Goal: Information Seeking & Learning: Find specific fact

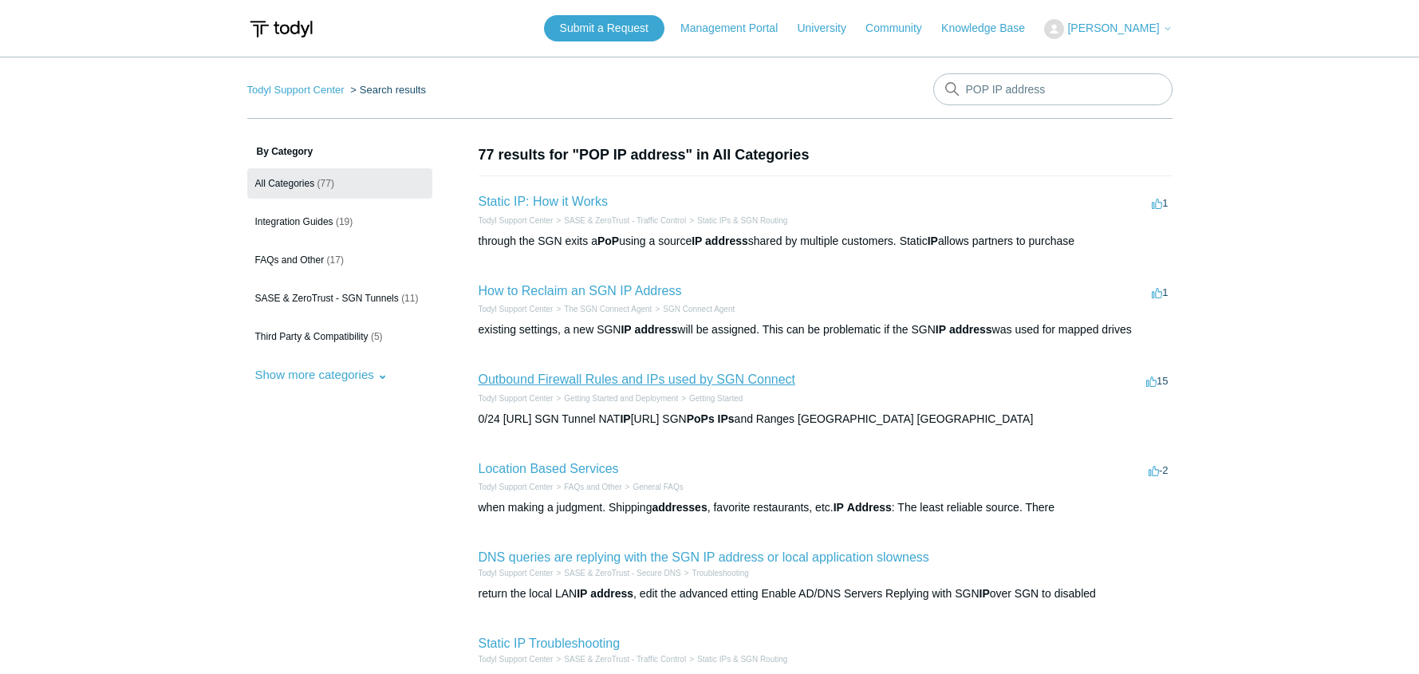
click at [768, 384] on link "Outbound Firewall Rules and IPs used by SGN Connect" at bounding box center [637, 379] width 317 height 14
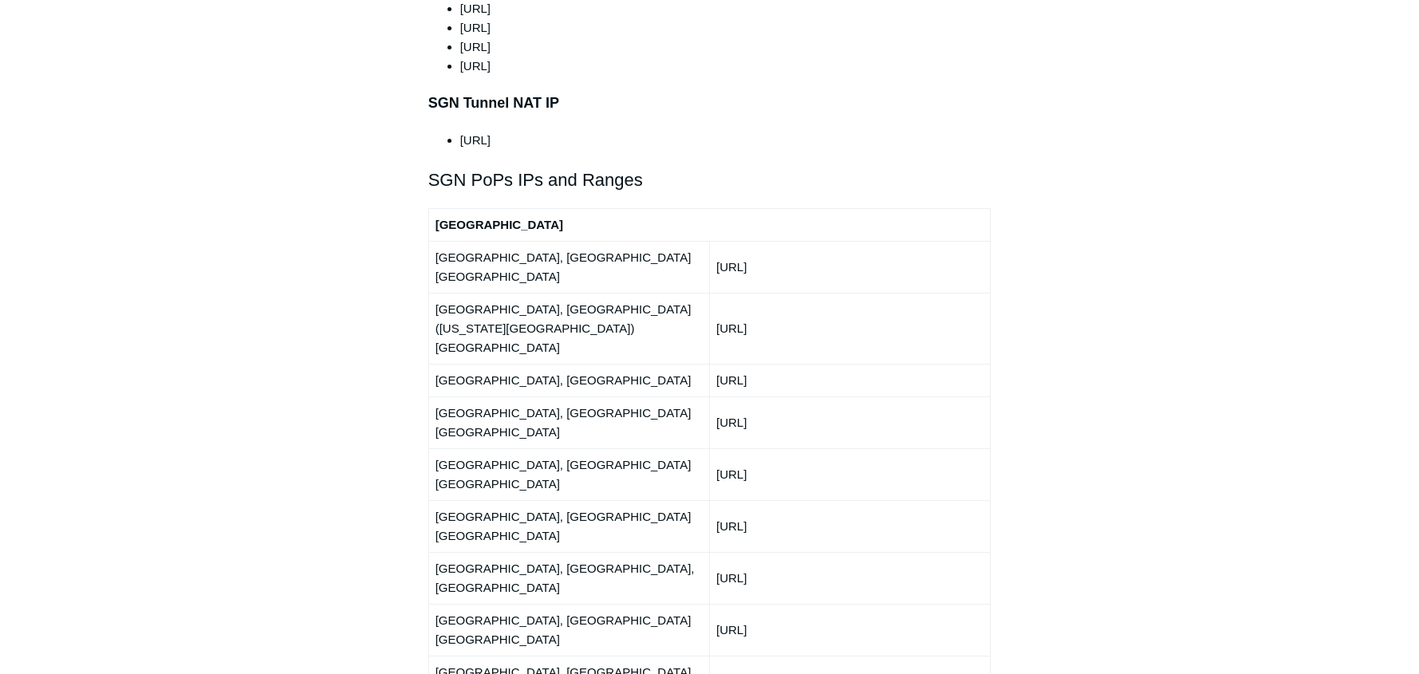
scroll to position [1818, 0]
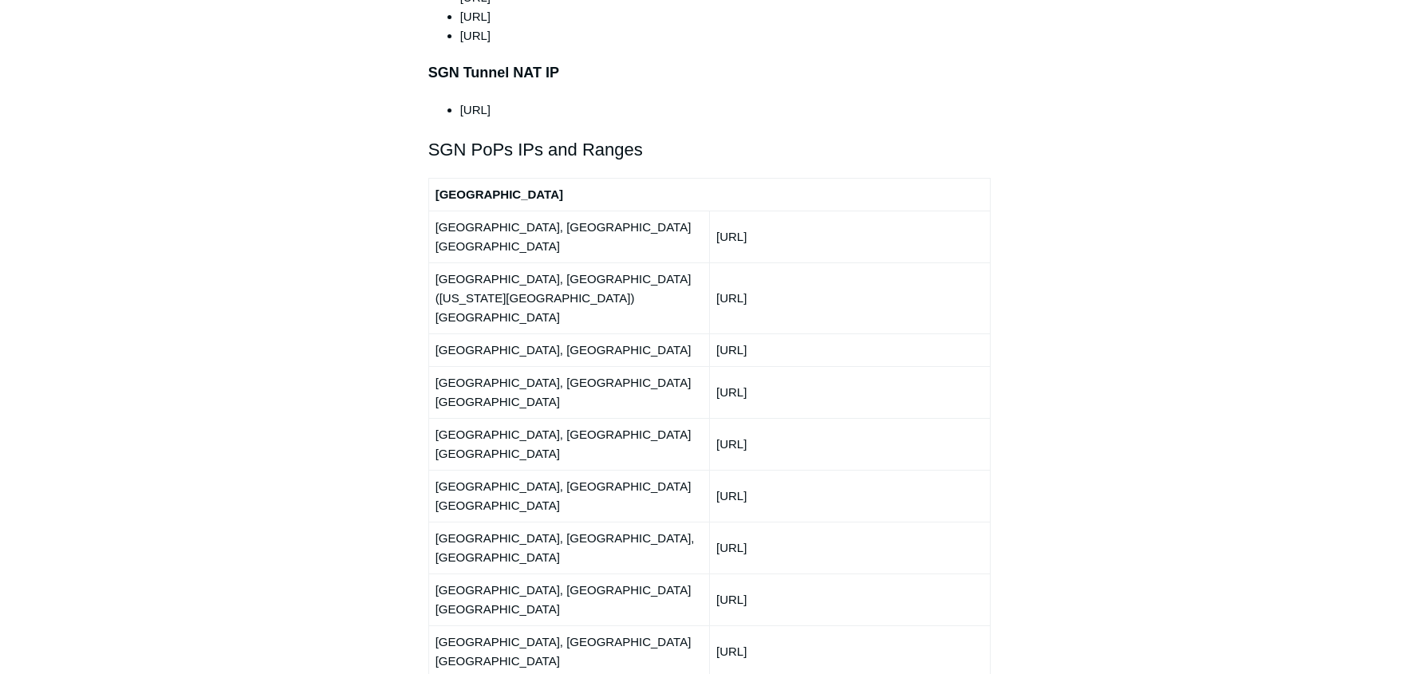
click at [469, 123] on div "This article outlines the ports, protocols, and IP ranges used by the SGN. The …" at bounding box center [709, 227] width 563 height 3500
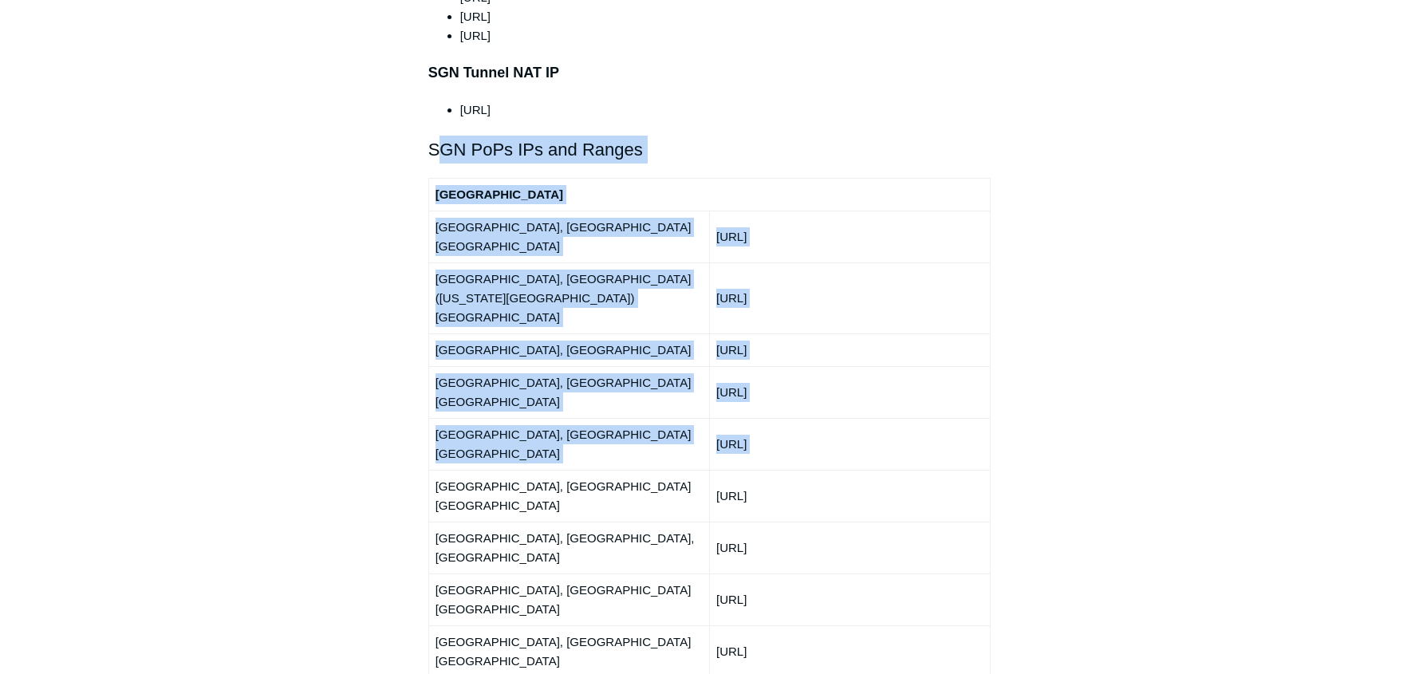
drag, startPoint x: 435, startPoint y: 104, endPoint x: 664, endPoint y: 323, distance: 317.6
click at [665, 325] on div "This article outlines the ports, protocols, and IP ranges used by the SGN. The …" at bounding box center [709, 227] width 563 height 3500
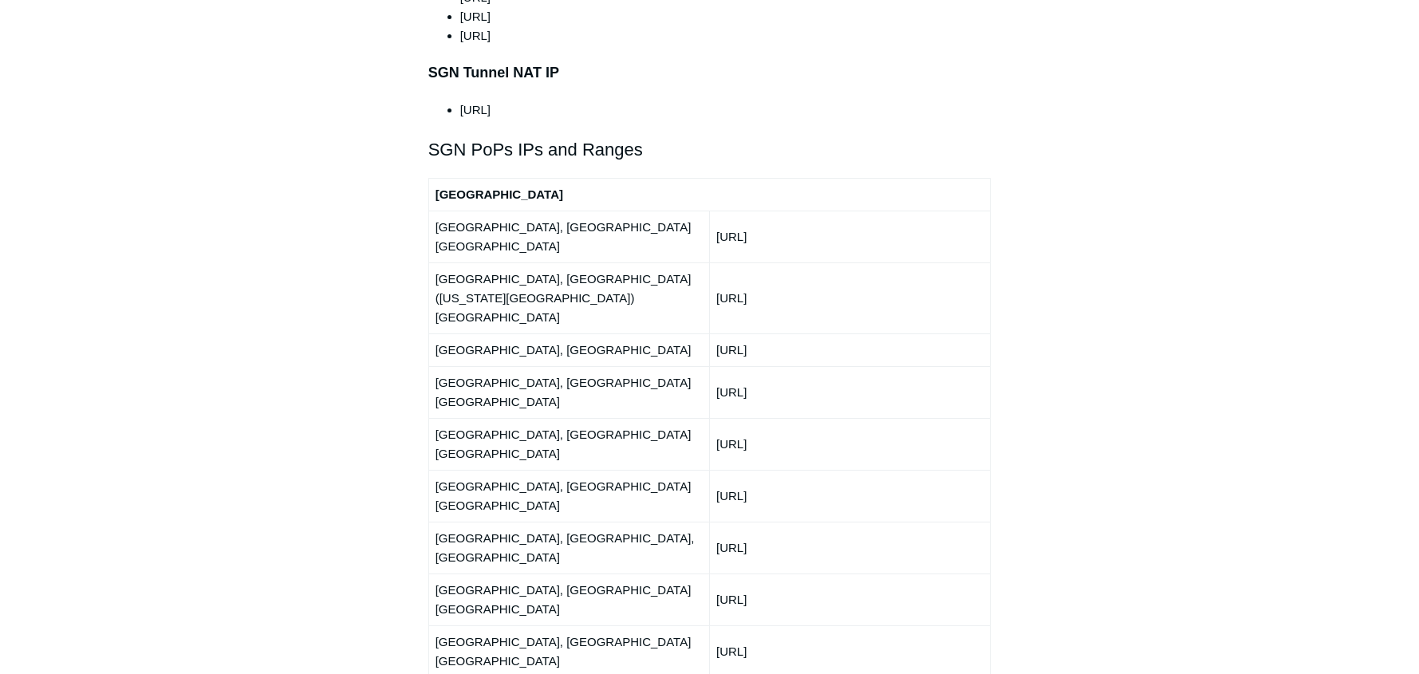
click at [431, 136] on h2 "SGN PoPs IPs and Ranges" at bounding box center [709, 150] width 563 height 28
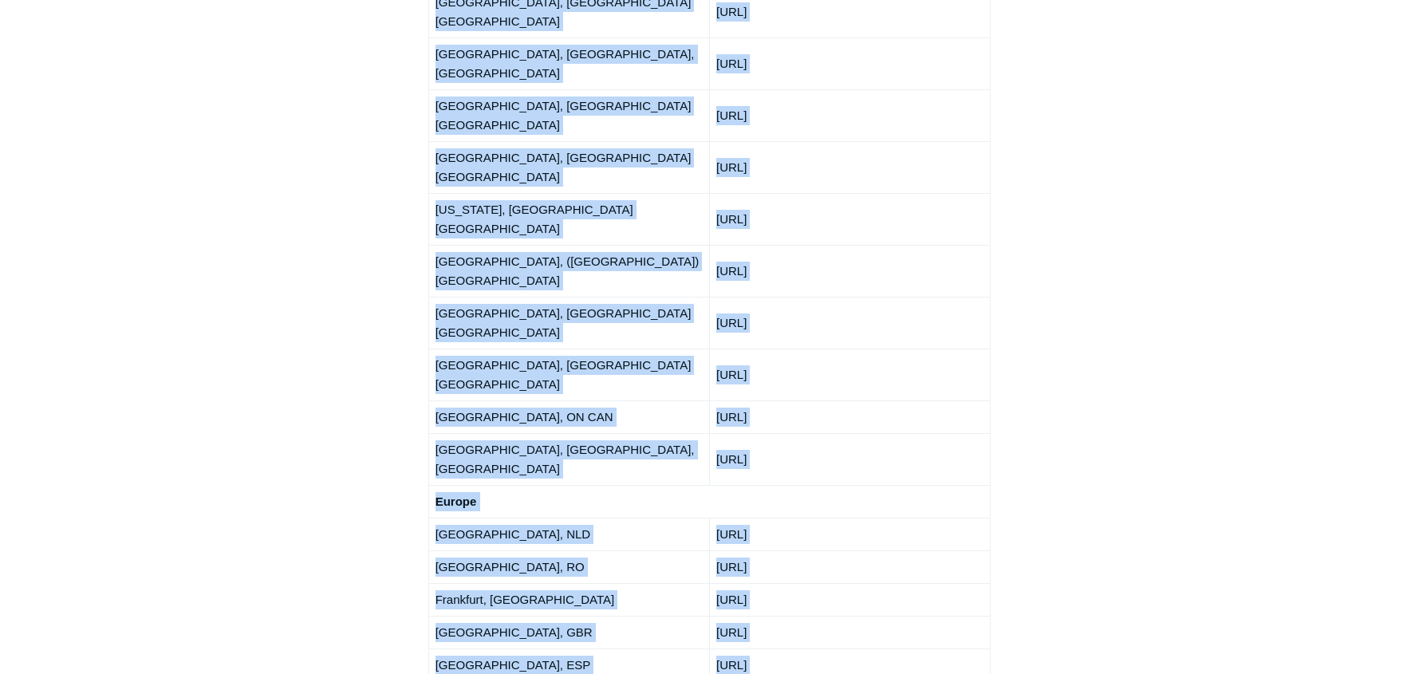
scroll to position [2343, 0]
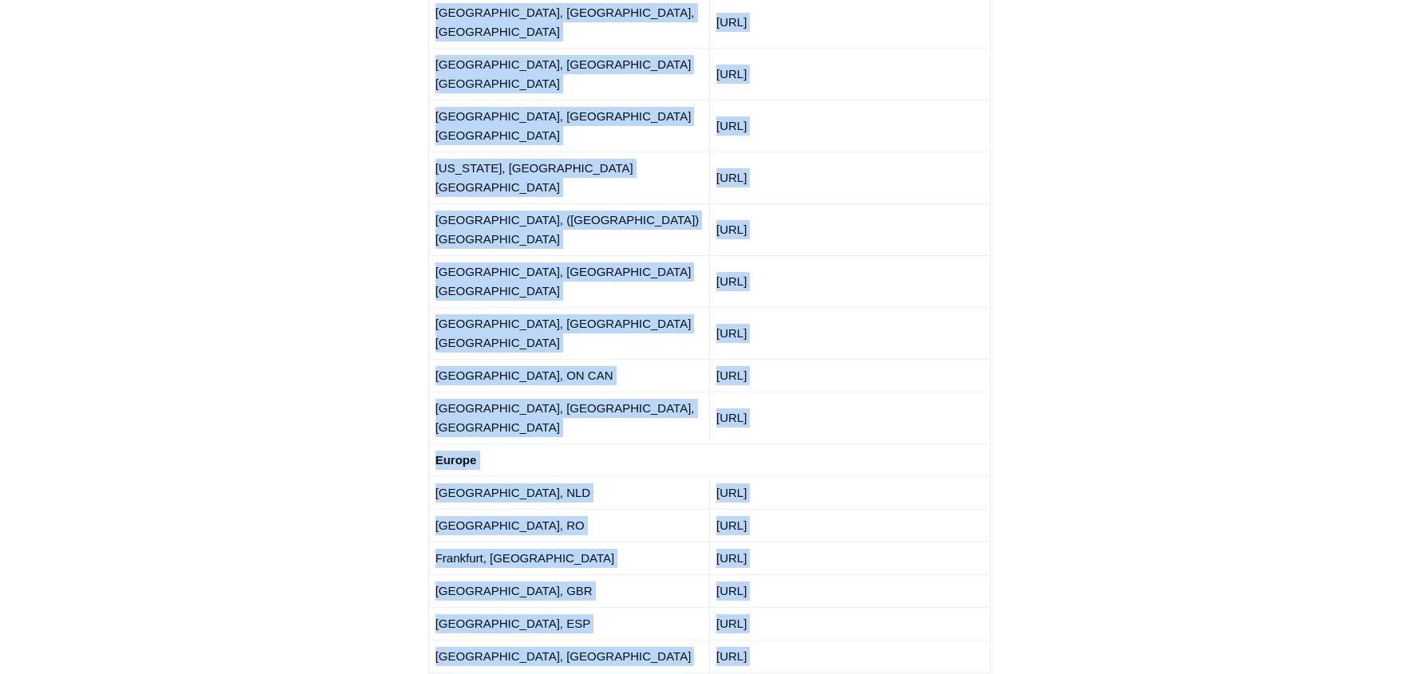
drag, startPoint x: 431, startPoint y: 103, endPoint x: 877, endPoint y: 121, distance: 446.2
copy div "SGN PoPs IPs and Ranges North America Atlanta, GA USA 192.111.95.0/24 Ashburn, …"
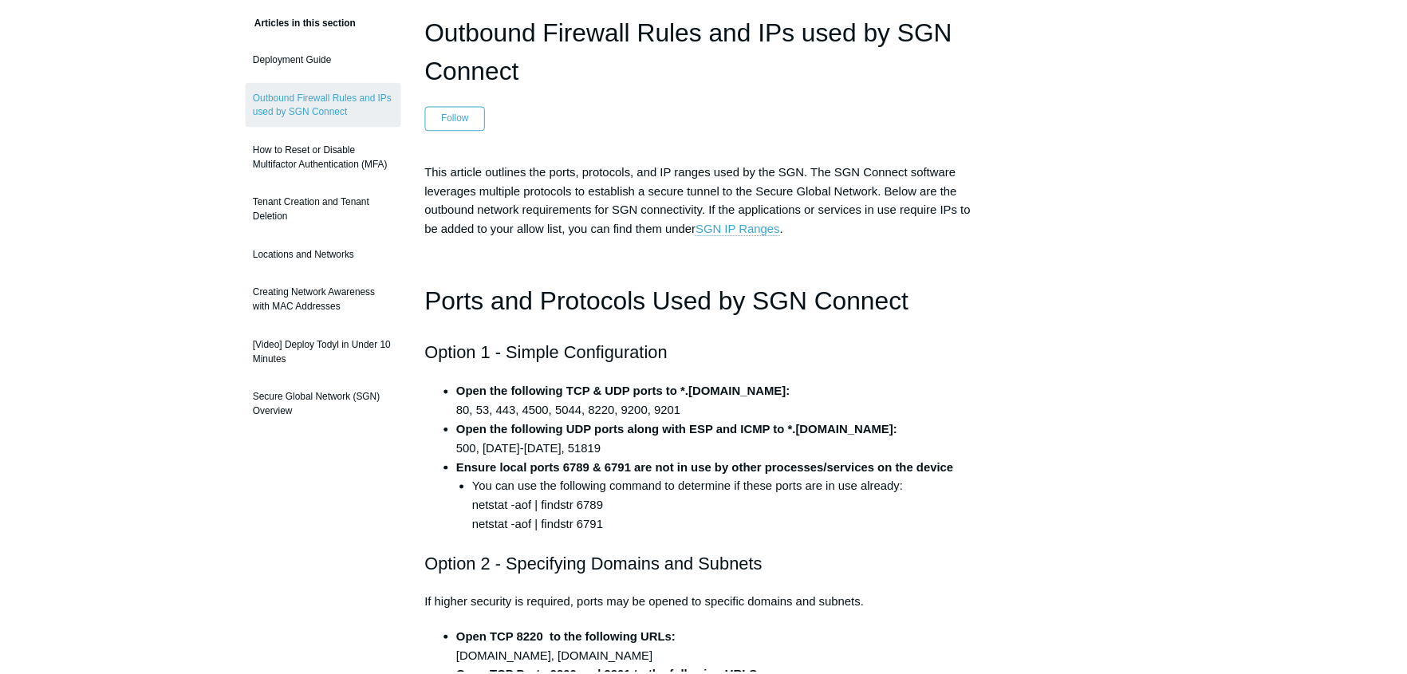
scroll to position [0, 0]
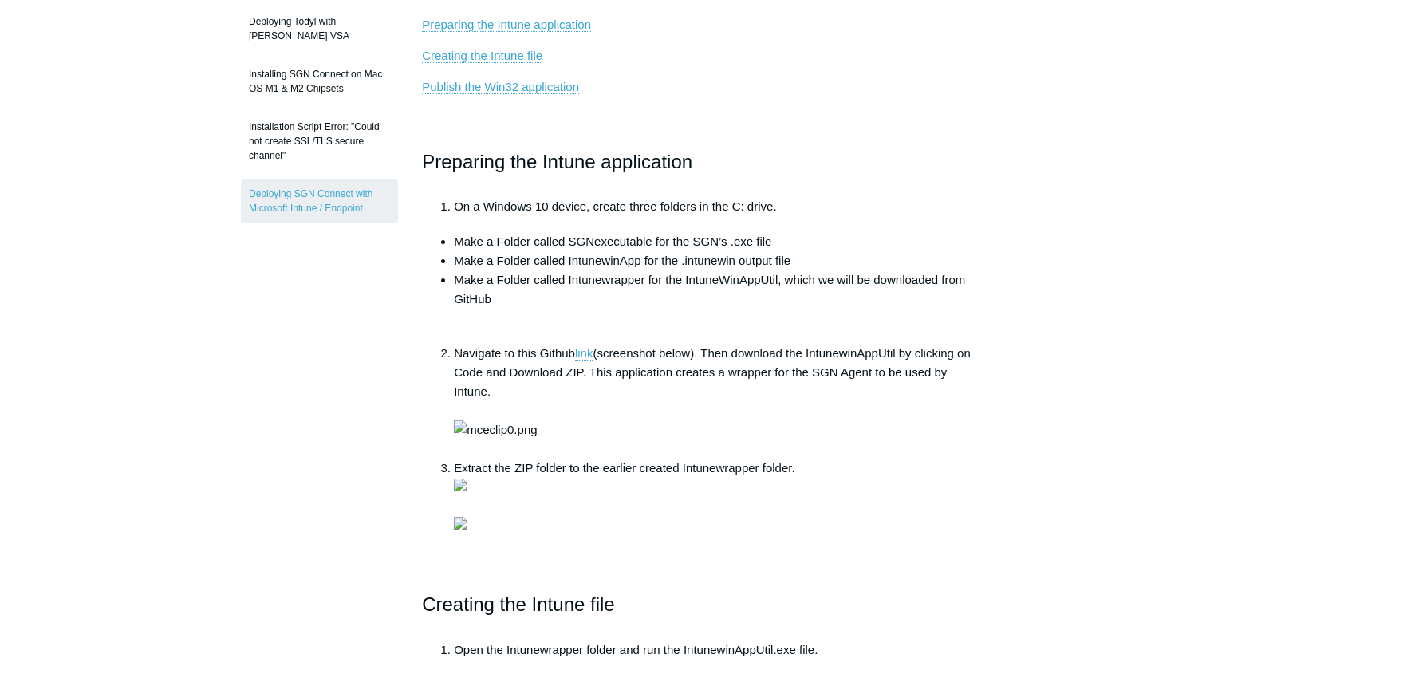
scroll to position [38, 0]
